Goal: Complete application form: Complete application form

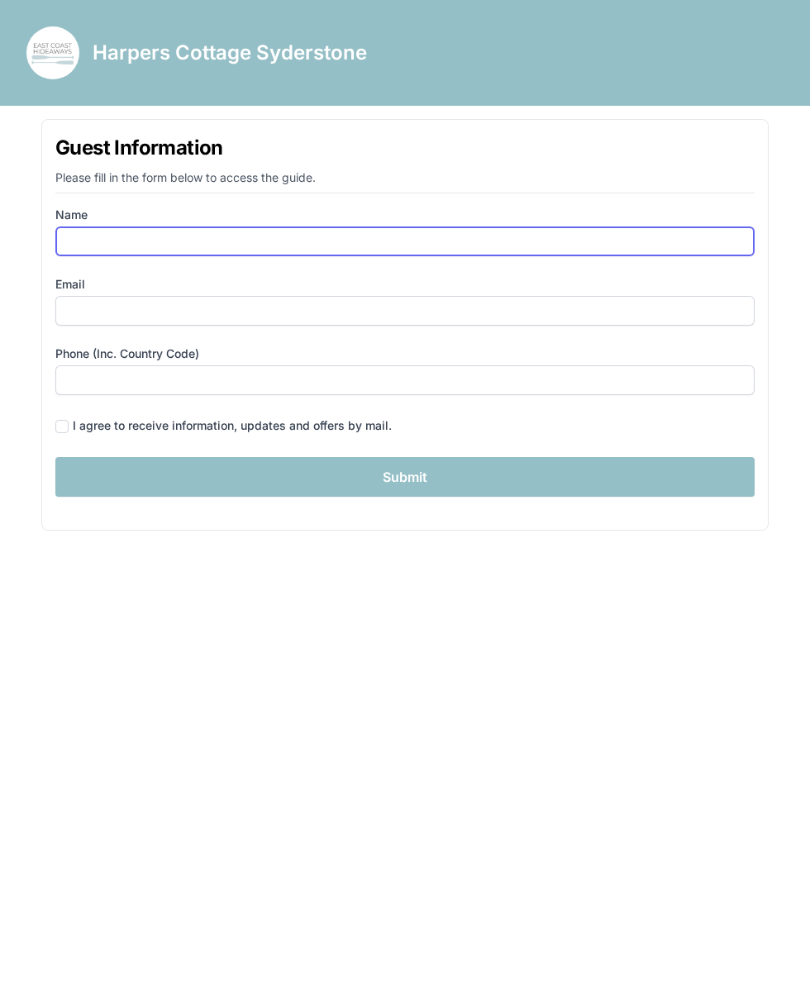
click at [93, 245] on input "Name" at bounding box center [404, 241] width 699 height 30
type input "mirjam elburn"
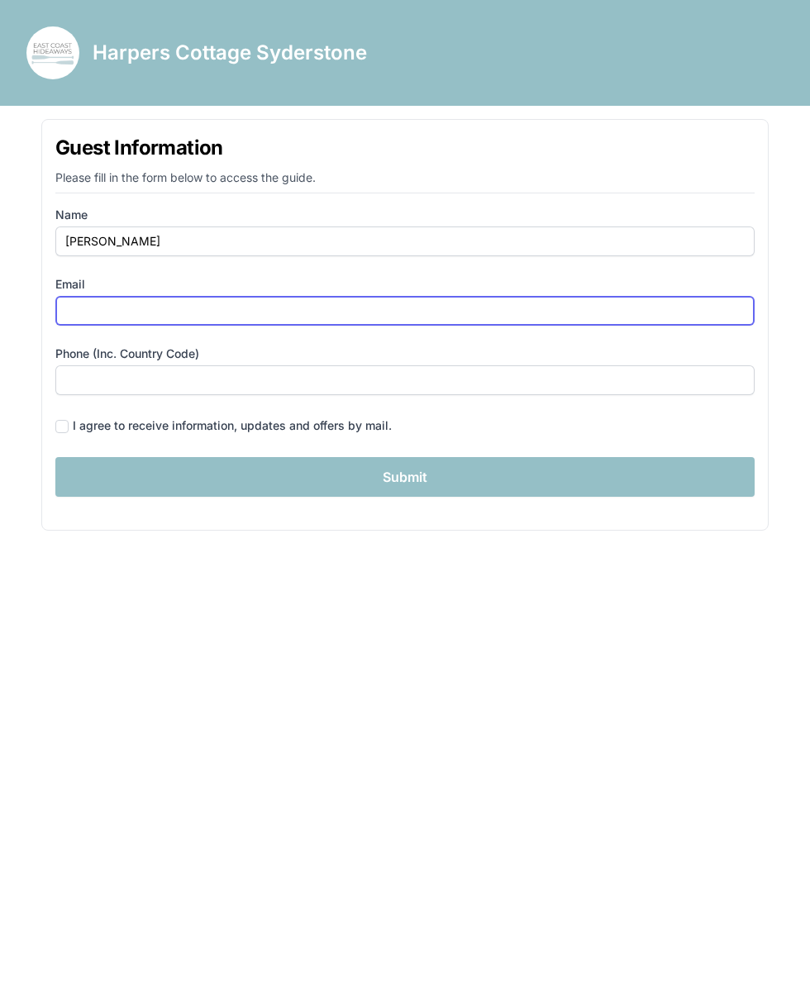
click at [92, 316] on input "Email" at bounding box center [404, 311] width 699 height 30
type input "m.elburn@gmx.de"
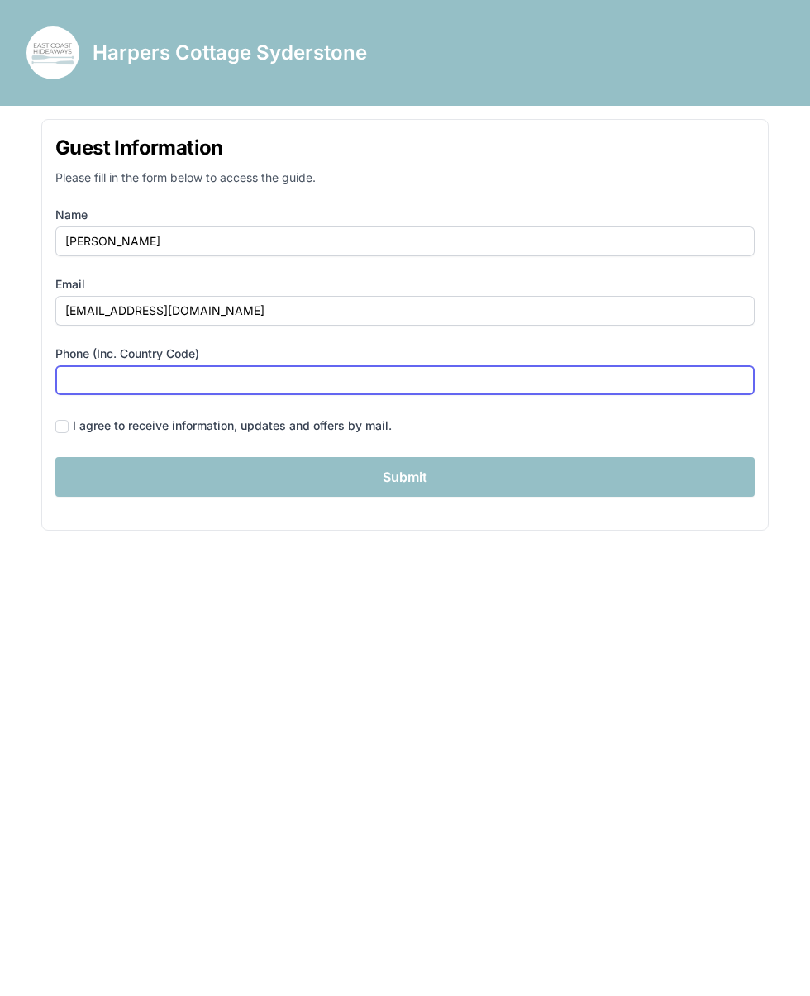
click at [106, 383] on input "Phone (inc. country code)" at bounding box center [404, 380] width 699 height 30
type input "004917640070374"
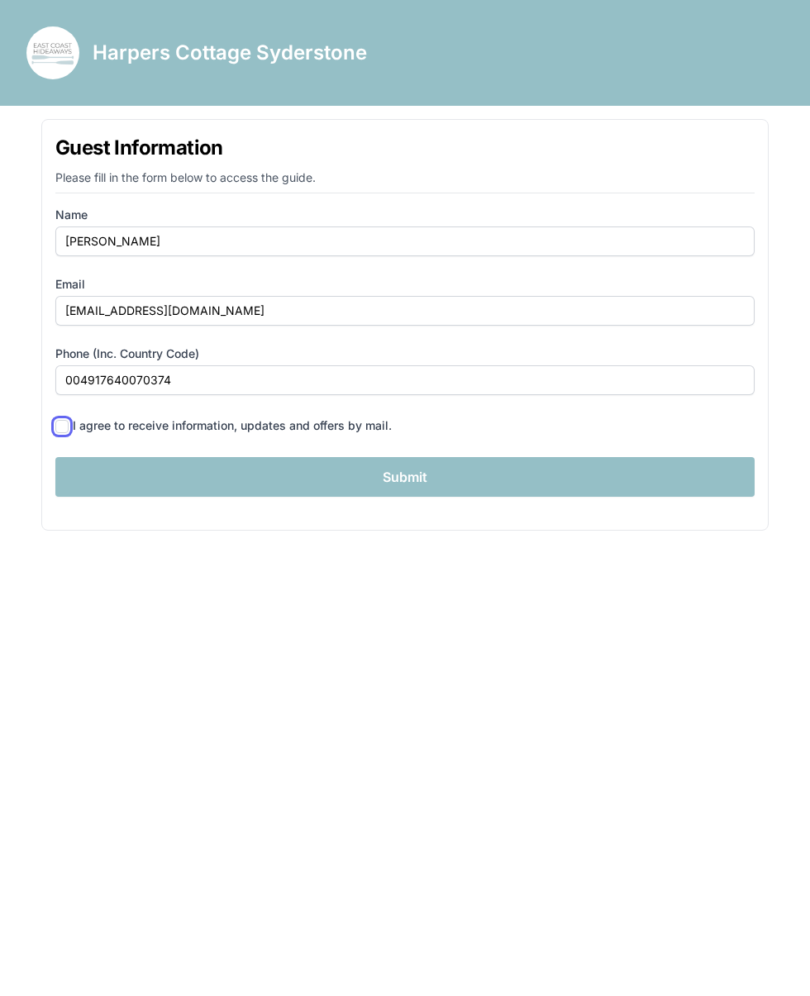
click at [69, 433] on input "checkbox" at bounding box center [61, 426] width 13 height 13
checkbox input "true"
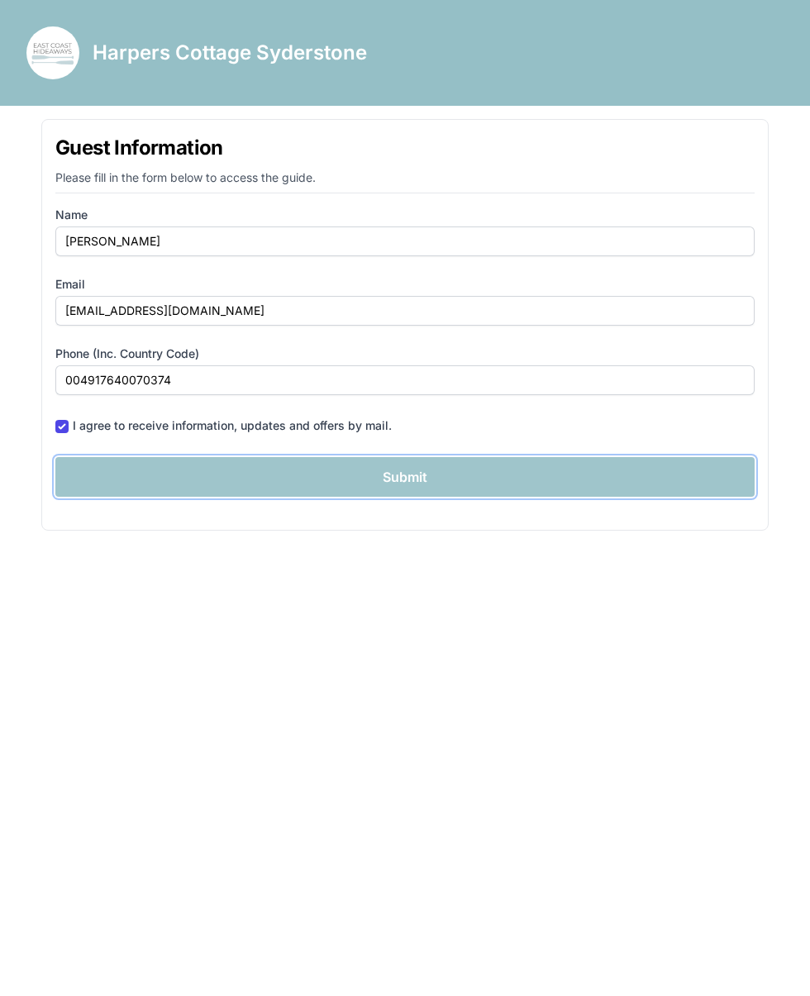
click at [412, 479] on input "Submit" at bounding box center [404, 477] width 699 height 40
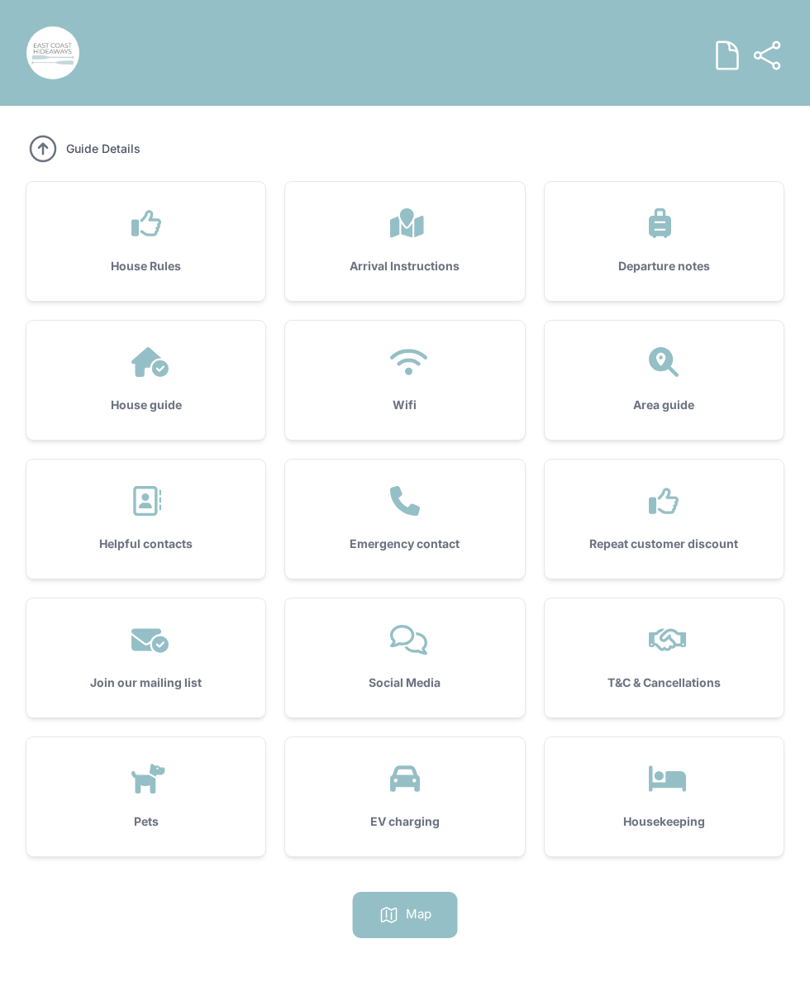
click at [427, 375] on icon at bounding box center [408, 362] width 37 height 26
click at [193, 413] on h3 "House guide" at bounding box center [146, 405] width 186 height 17
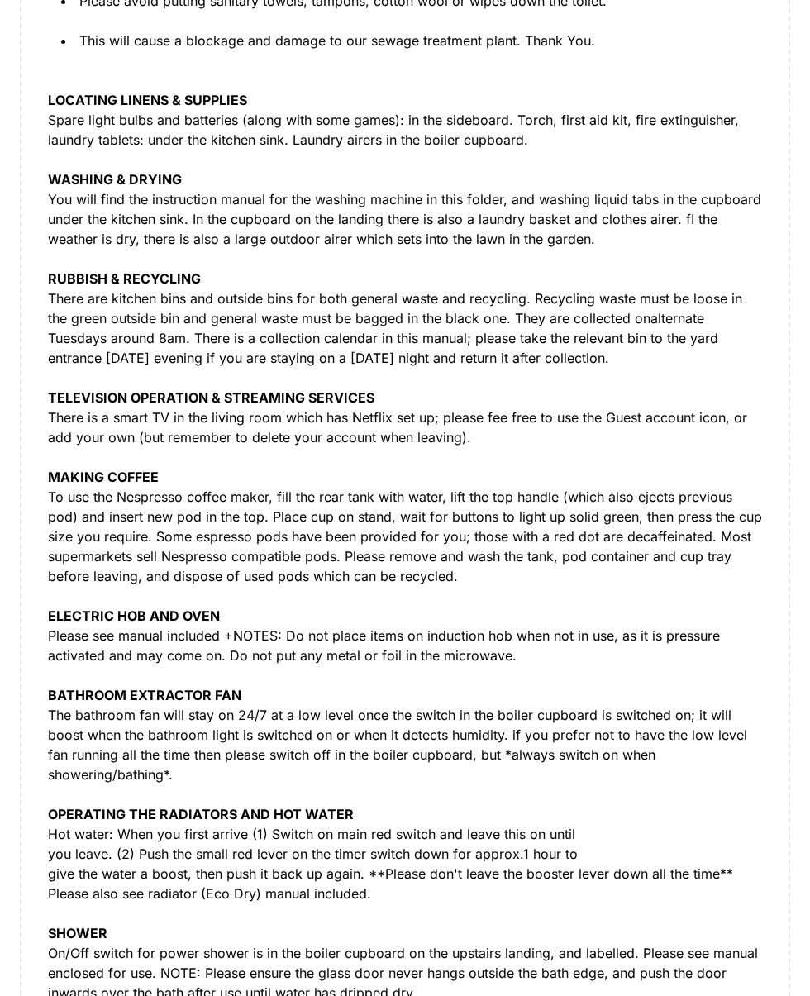
scroll to position [681, 0]
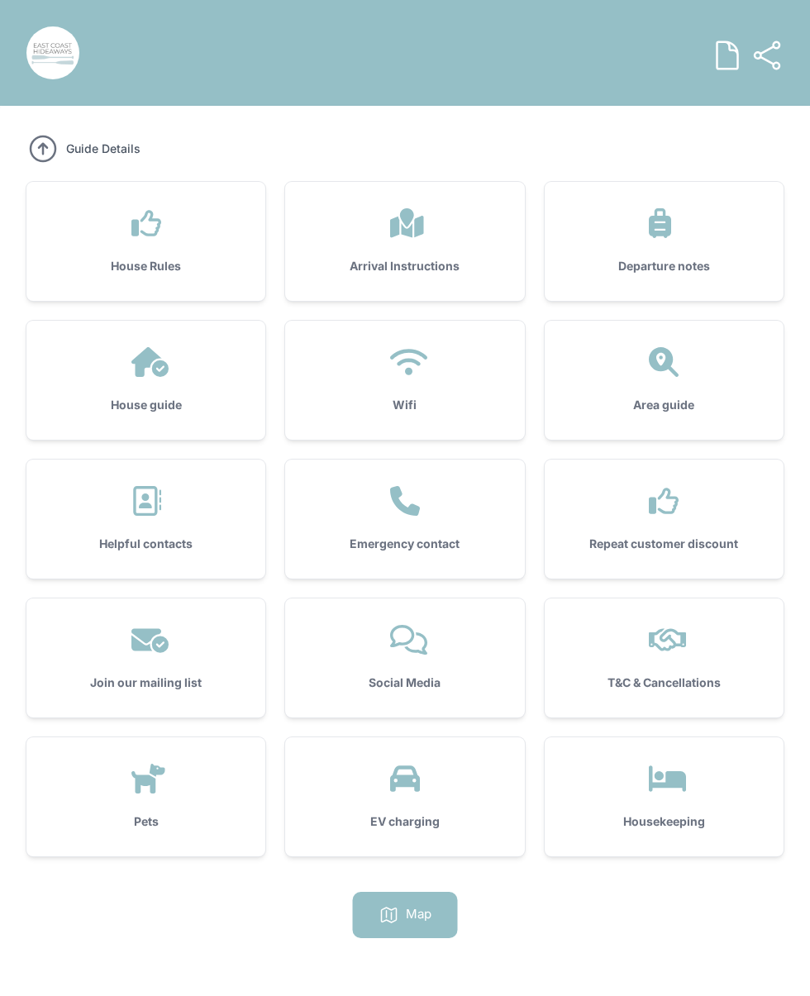
click at [686, 792] on icon at bounding box center [667, 778] width 37 height 26
click at [424, 237] on icon at bounding box center [407, 222] width 34 height 29
click at [399, 925] on icon at bounding box center [389, 915] width 20 height 20
